Goal: Transaction & Acquisition: Purchase product/service

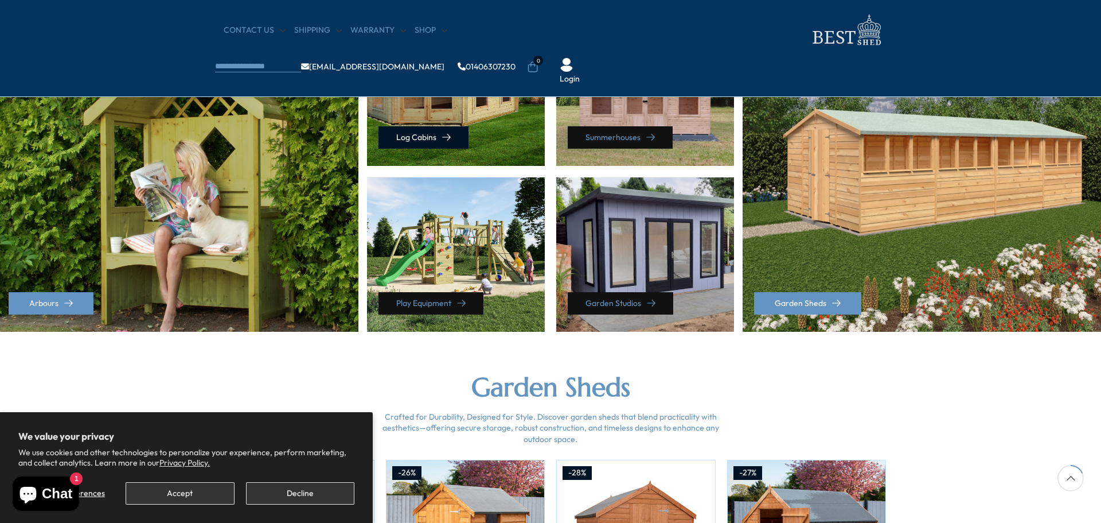
scroll to position [574, 0]
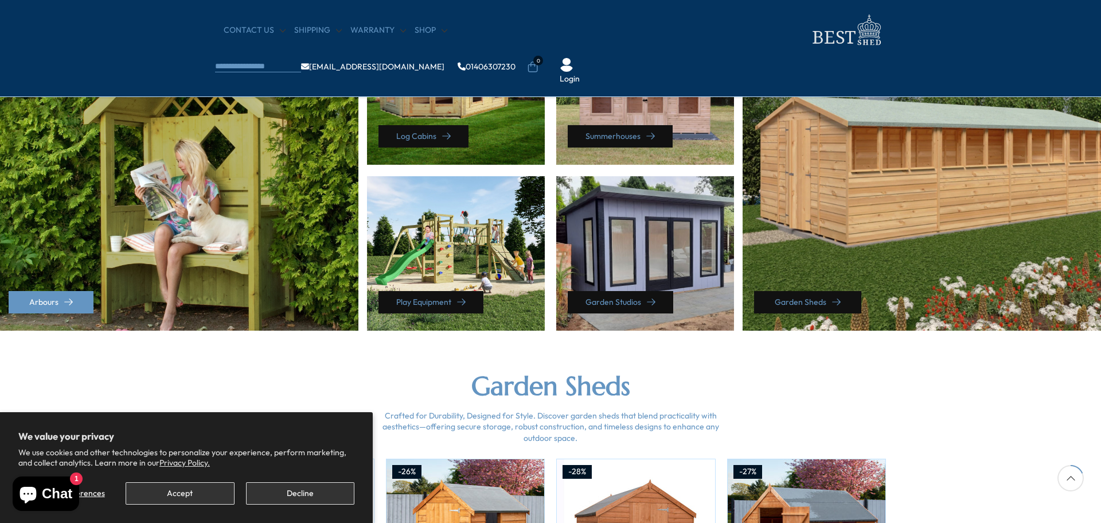
click at [816, 296] on link "Garden Sheds" at bounding box center [807, 302] width 107 height 22
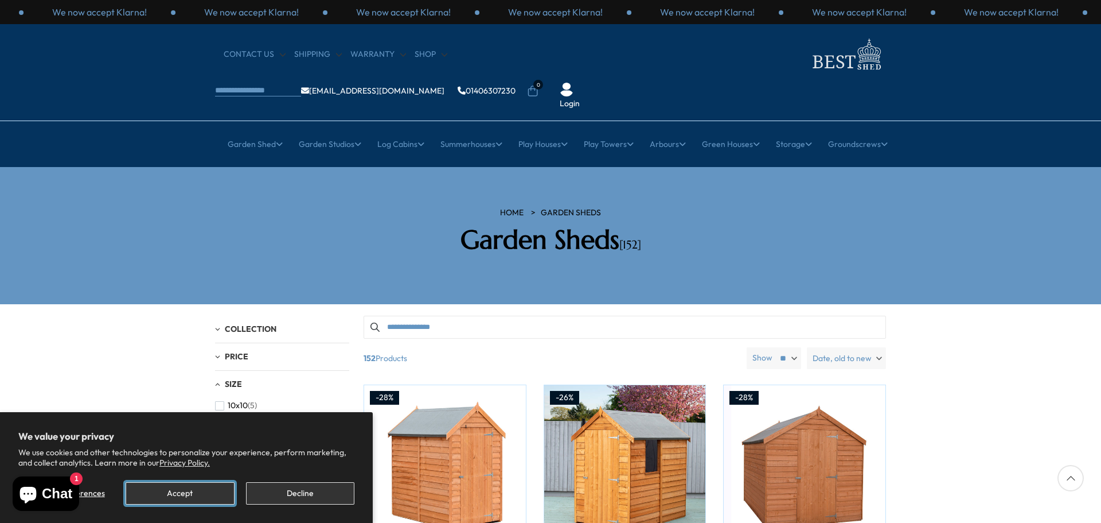
click at [179, 490] on button "Accept" at bounding box center [180, 493] width 108 height 22
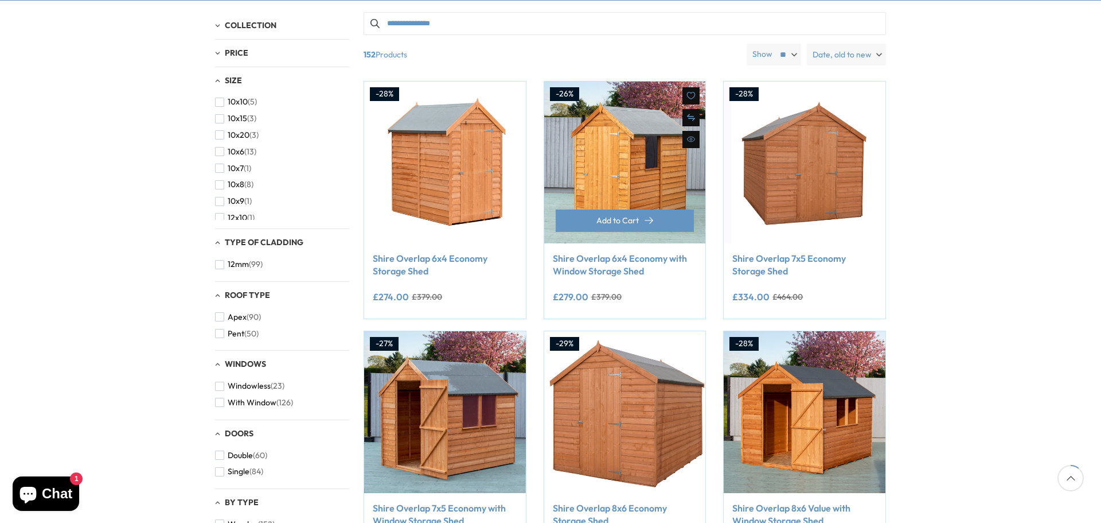
scroll to position [115, 0]
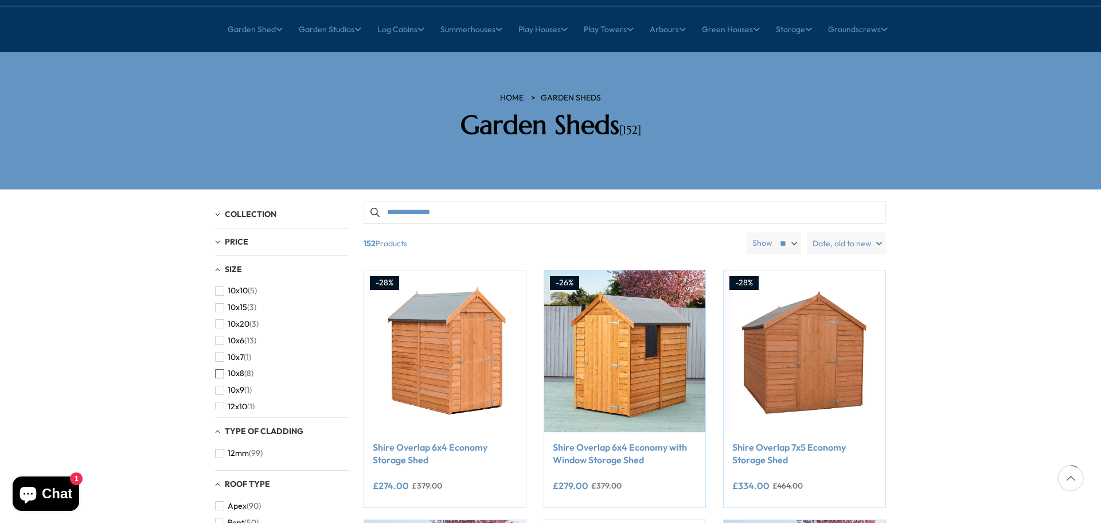
click at [220, 369] on span "button" at bounding box center [219, 373] width 9 height 9
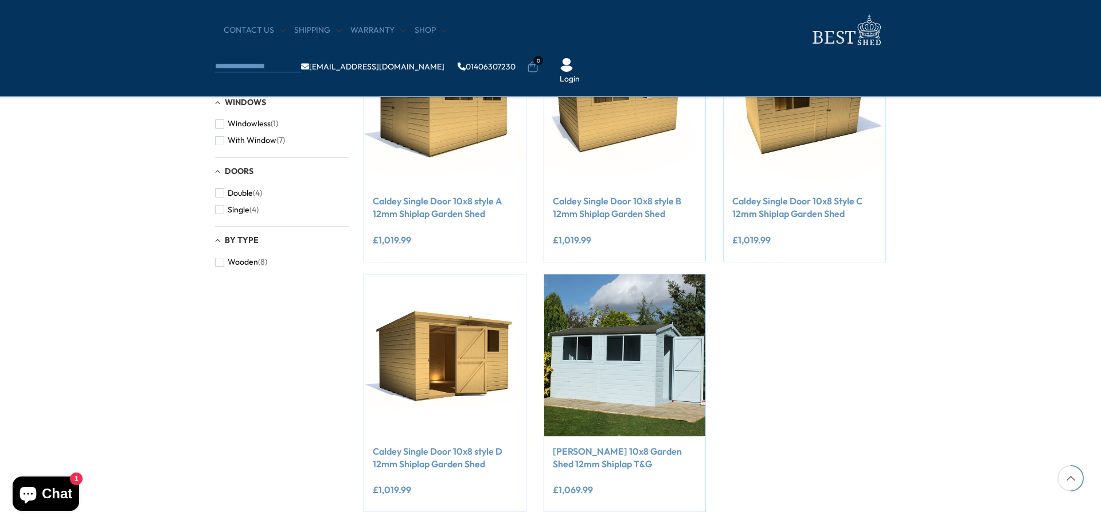
scroll to position [516, 0]
